Goal: Task Accomplishment & Management: Use online tool/utility

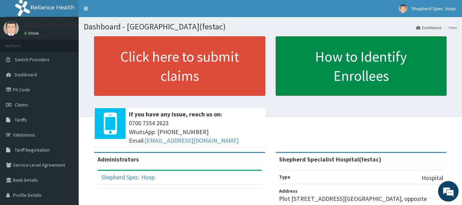
drag, startPoint x: 0, startPoint y: 0, endPoint x: 295, endPoint y: 93, distance: 309.0
click at [295, 93] on link "How to Identify Enrollees" at bounding box center [361, 66] width 171 height 60
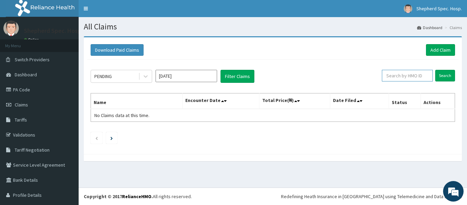
click at [399, 77] on input "text" at bounding box center [407, 76] width 51 height 12
click at [393, 77] on input "text" at bounding box center [407, 76] width 51 height 12
paste input "RUY/10036/B"
type input "RUY/10036/B"
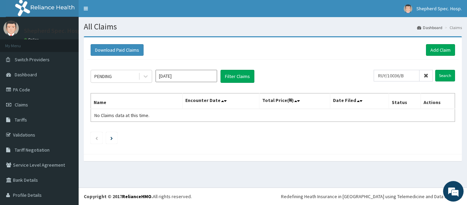
click at [403, 45] on div "Download Paid Claims Add Claim" at bounding box center [273, 50] width 365 height 12
click at [437, 72] on input "Search" at bounding box center [446, 76] width 20 height 12
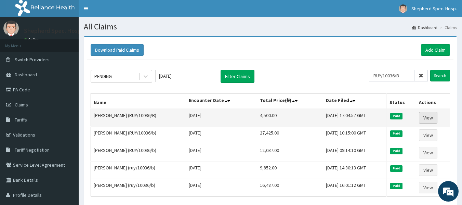
click at [428, 117] on link "View" at bounding box center [428, 118] width 18 height 12
